Goal: Find specific page/section: Find specific page/section

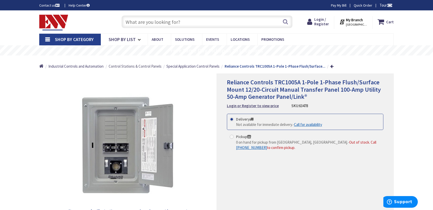
click at [151, 68] on span "Control Stations & Control Panels" at bounding box center [135, 66] width 53 height 5
click at [183, 23] on input "text" at bounding box center [207, 21] width 171 height 13
paste input "TRC0605A"
type input "TRC0605A"
